Goal: Check status: Check status

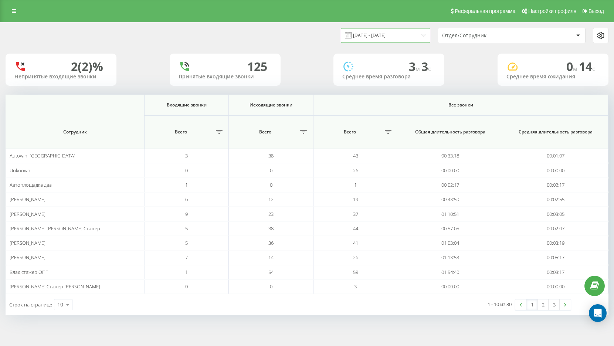
click at [415, 32] on input "[DATE] - [DATE]" at bounding box center [385, 35] width 89 height 14
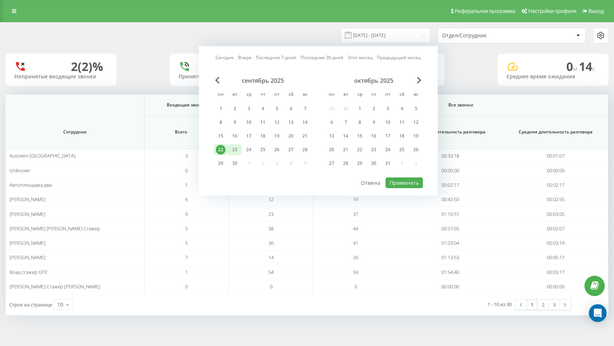
click at [234, 151] on div "23" at bounding box center [235, 150] width 10 height 10
click at [410, 183] on button "Применить" at bounding box center [404, 182] width 37 height 11
type input "[DATE] - [DATE]"
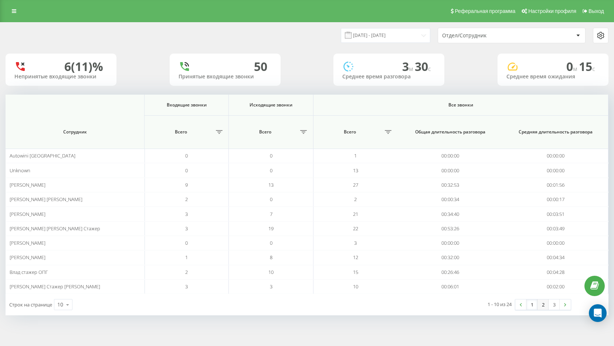
click at [545, 307] on link "2" at bounding box center [543, 304] width 11 height 10
